Goal: Transaction & Acquisition: Register for event/course

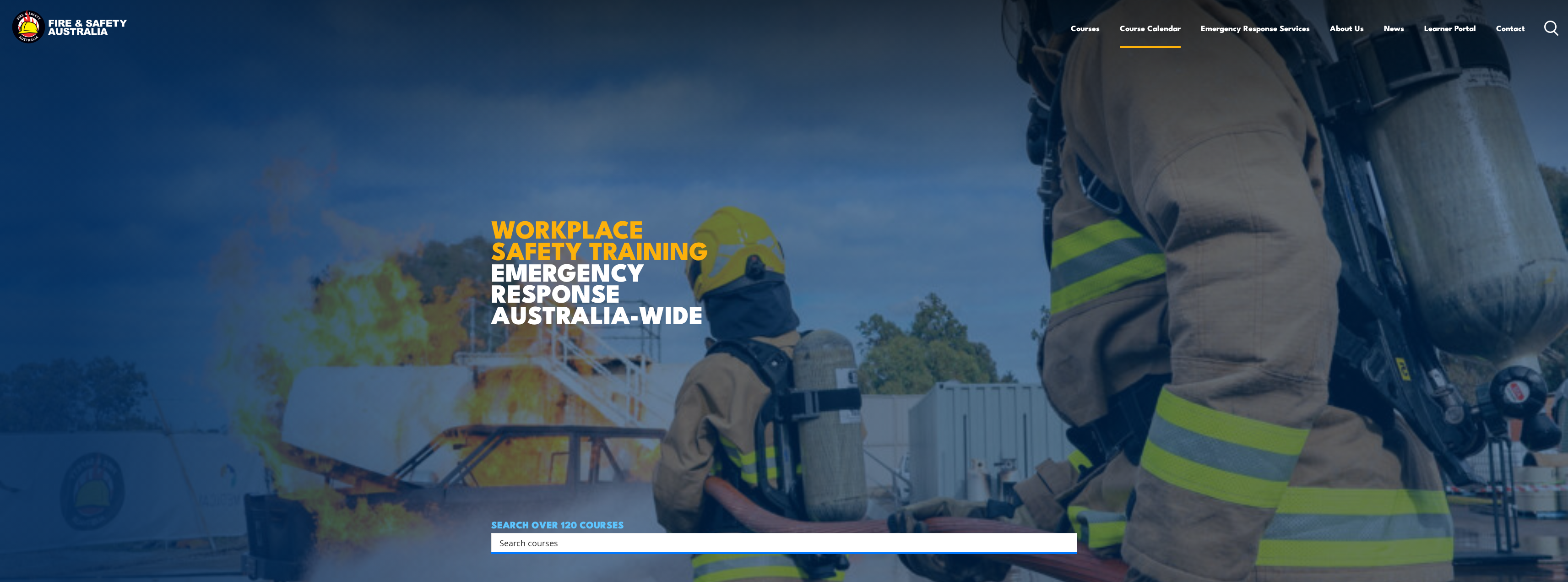
click at [1166, 28] on link "Course Calendar" at bounding box center [1150, 28] width 61 height 24
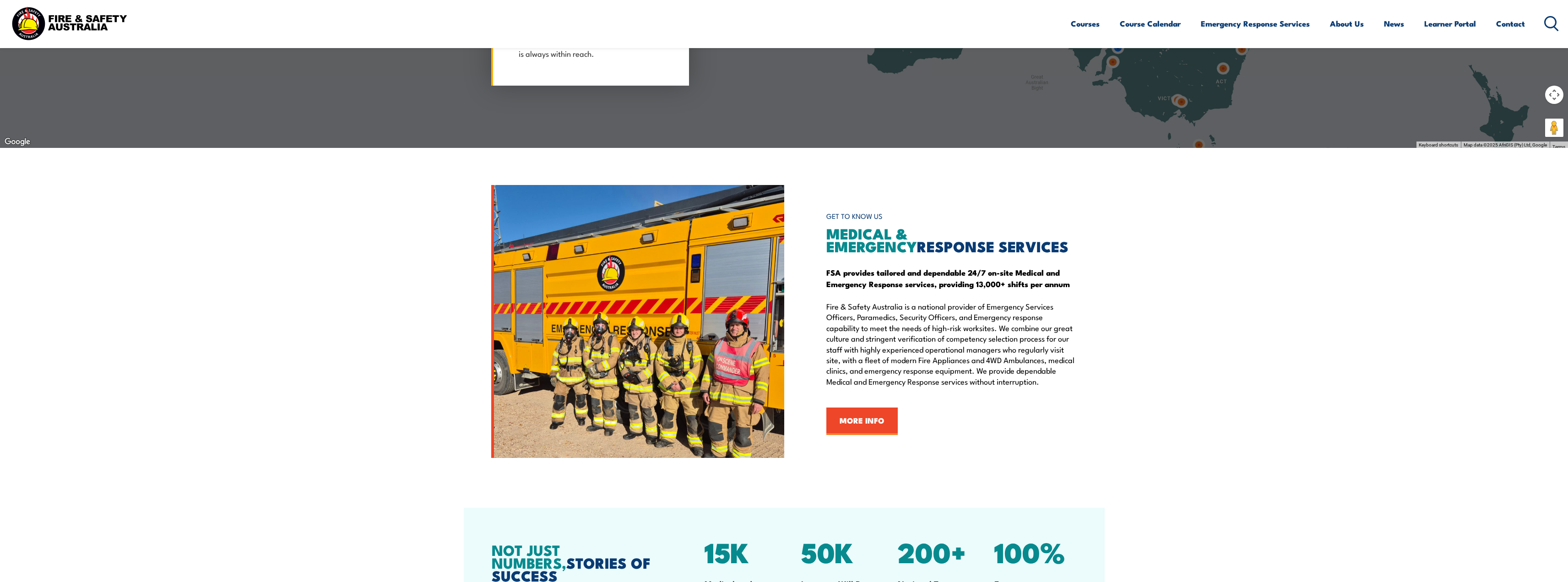
scroll to position [1278, 0]
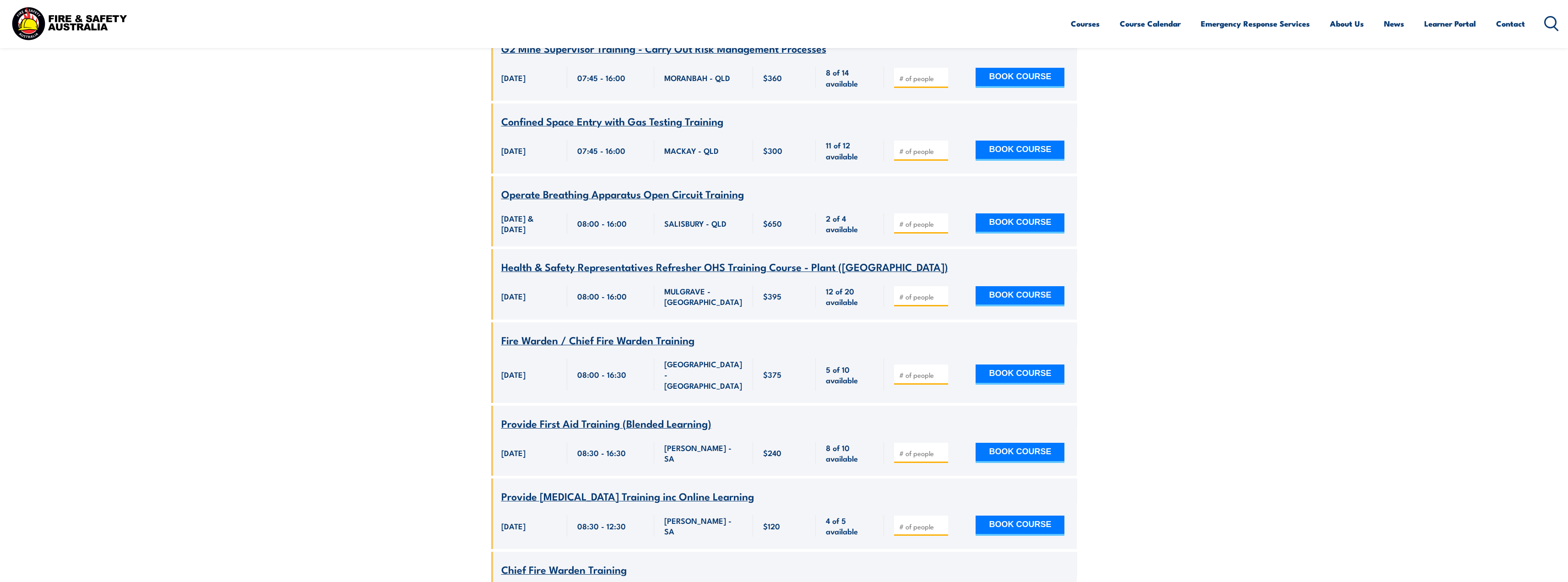
scroll to position [764, 0]
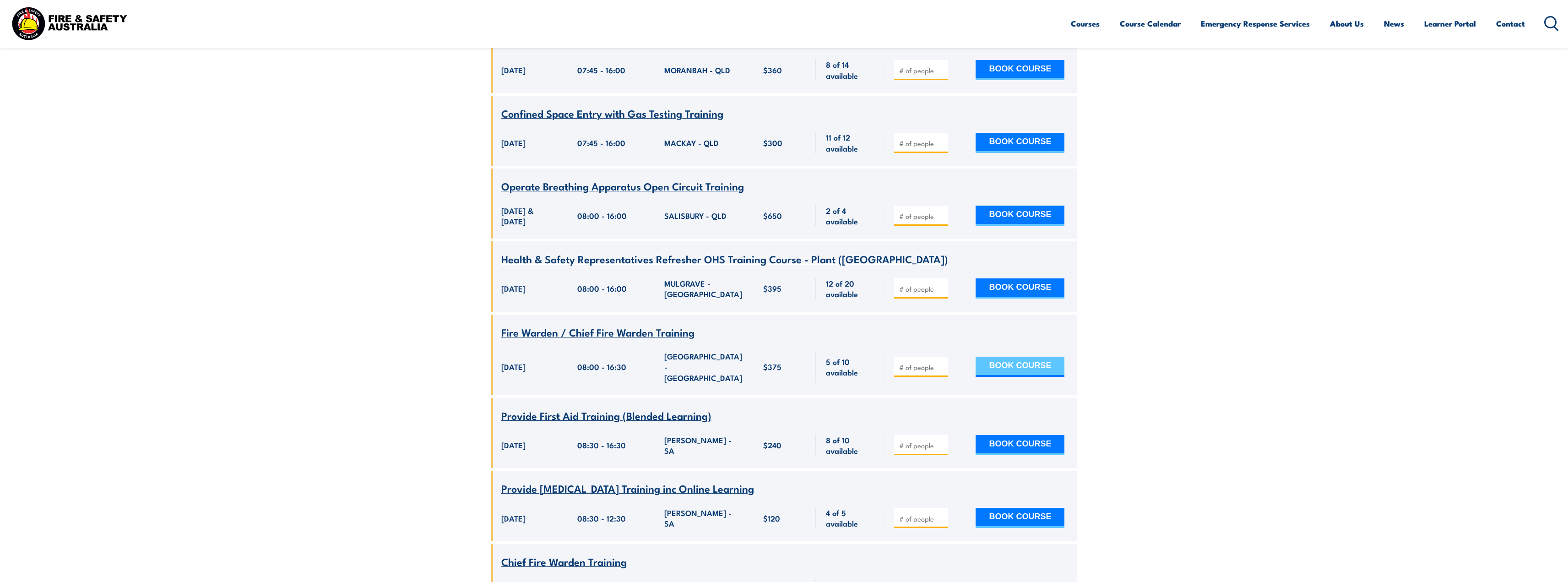
click at [1020, 357] on button "BOOK COURSE" at bounding box center [1020, 366] width 89 height 20
click at [904, 363] on input "number" at bounding box center [922, 367] width 45 height 9
click at [942, 363] on input "1" at bounding box center [922, 367] width 45 height 9
click at [942, 363] on input "2" at bounding box center [922, 367] width 45 height 9
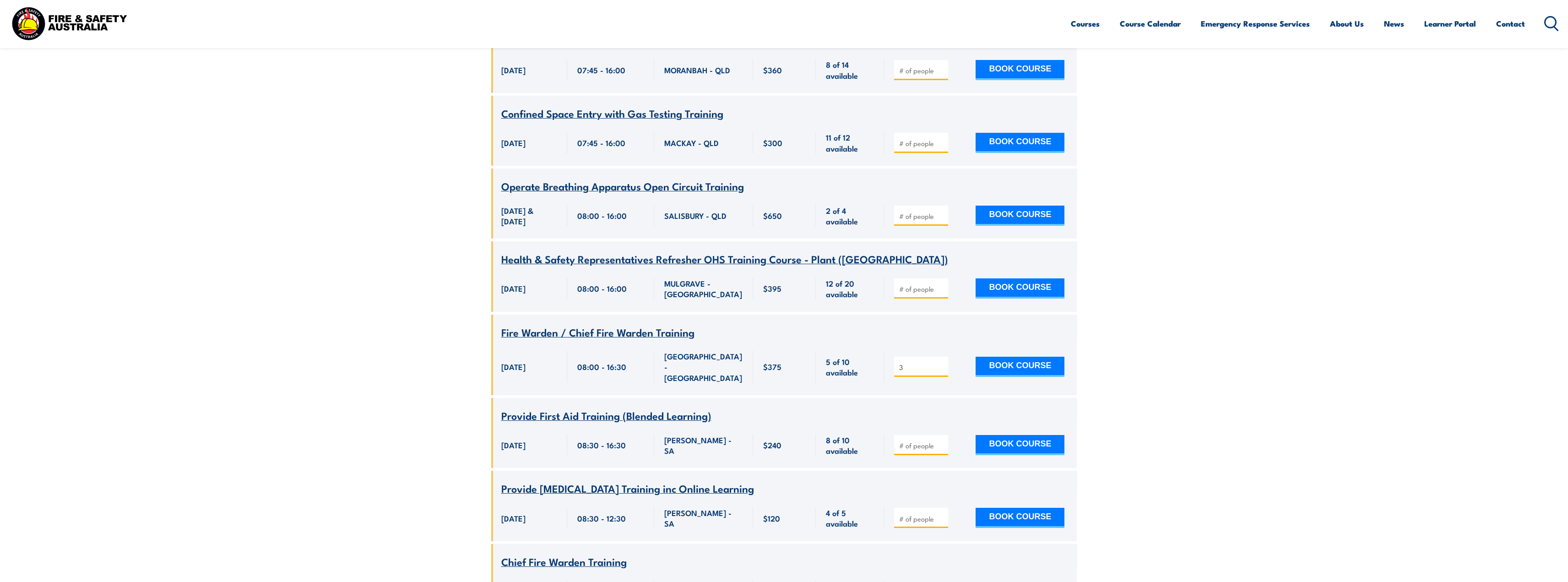
click at [942, 363] on input "3" at bounding box center [922, 367] width 45 height 9
type input "4"
click at [942, 363] on input "4" at bounding box center [922, 367] width 45 height 9
click at [1011, 357] on button "BOOK COURSE" at bounding box center [1020, 366] width 89 height 20
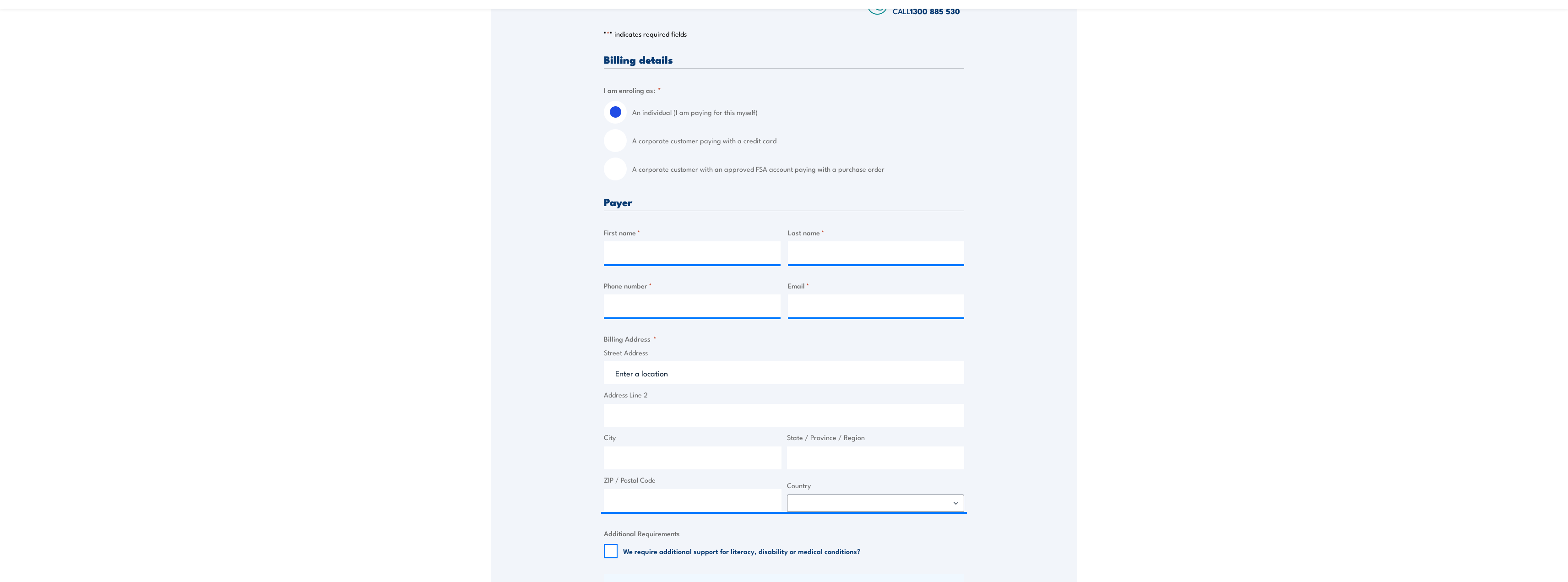
scroll to position [191, 0]
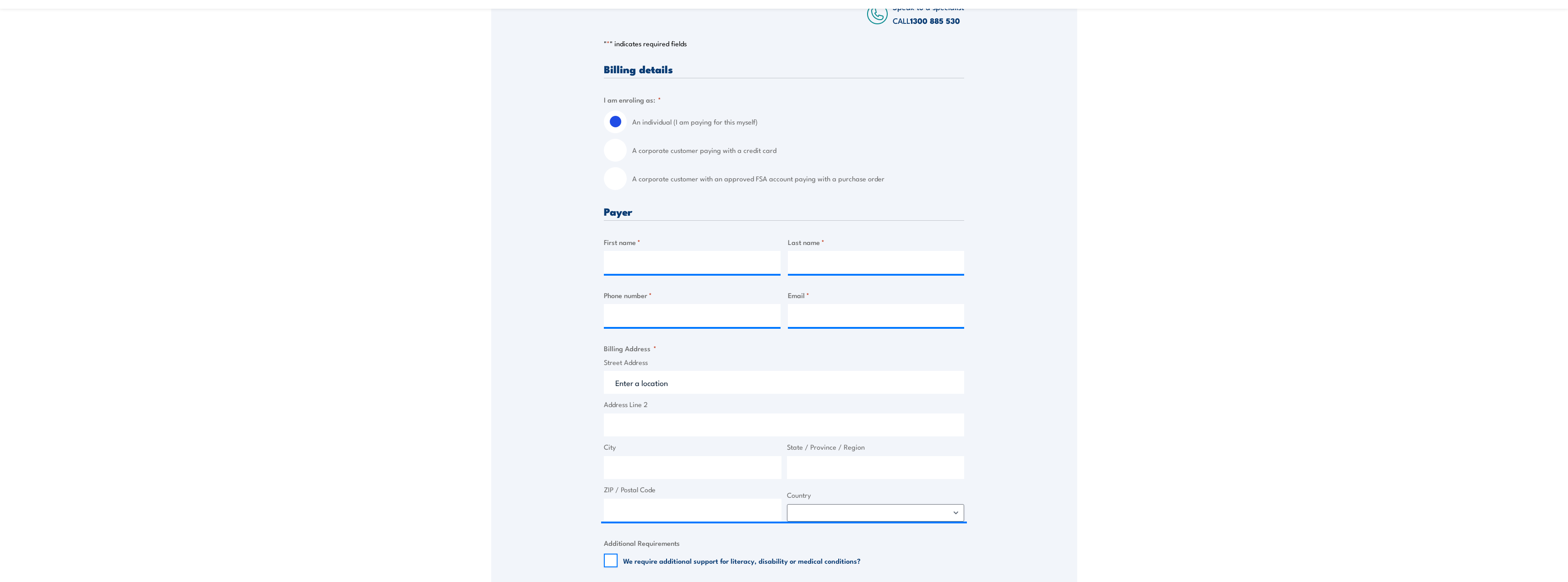
click at [610, 153] on input "A corporate customer paying with a credit card" at bounding box center [615, 150] width 23 height 23
radio input "true"
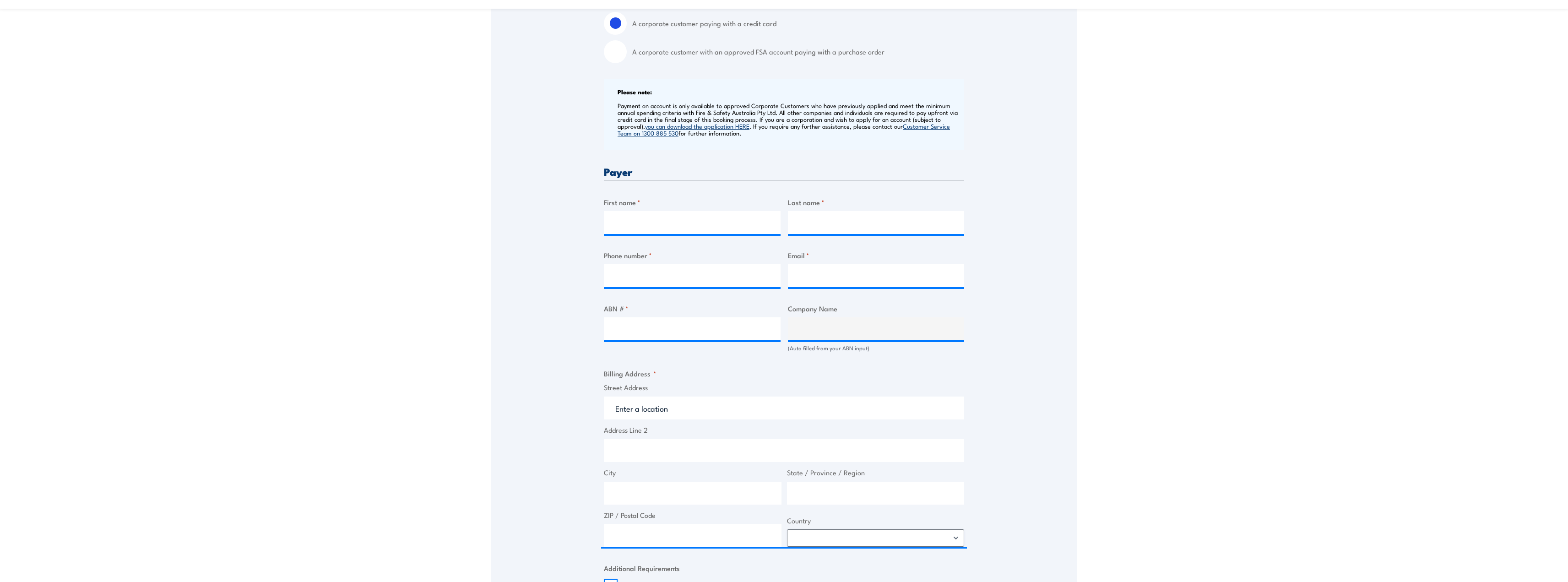
scroll to position [313, 0]
